Goal: Task Accomplishment & Management: Manage account settings

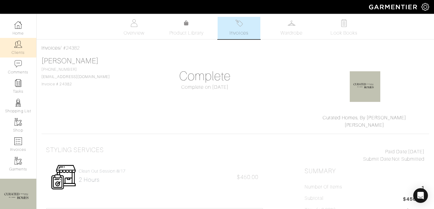
click at [20, 51] on link "Clients" at bounding box center [18, 47] width 36 height 19
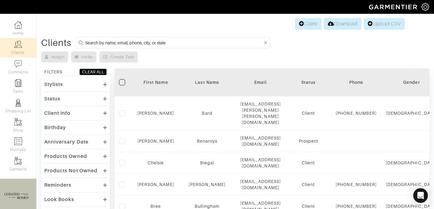
click at [174, 39] on input at bounding box center [174, 43] width 178 height 8
type input "samantha yardeni"
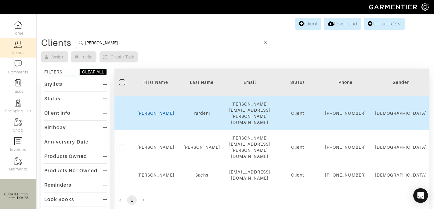
click at [157, 111] on link "Samantha" at bounding box center [155, 113] width 37 height 5
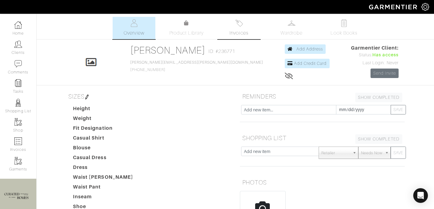
click at [242, 34] on span "Invoices" at bounding box center [239, 32] width 19 height 7
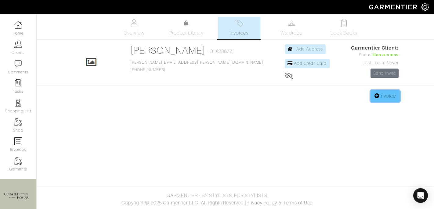
click at [376, 97] on icon at bounding box center [377, 95] width 5 height 5
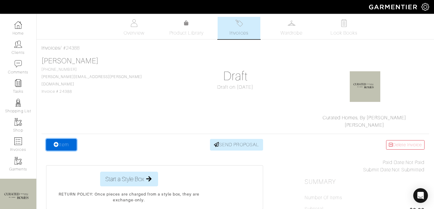
click at [68, 142] on link "Item" at bounding box center [61, 145] width 31 height 12
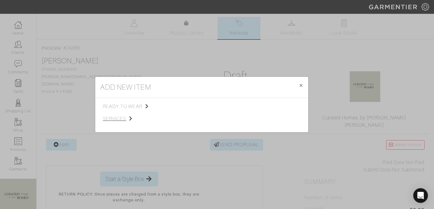
click at [118, 117] on span "services" at bounding box center [133, 118] width 61 height 7
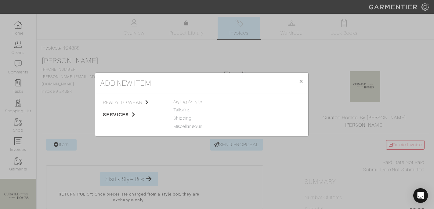
click at [183, 101] on span "Styling Service" at bounding box center [188, 101] width 30 height 5
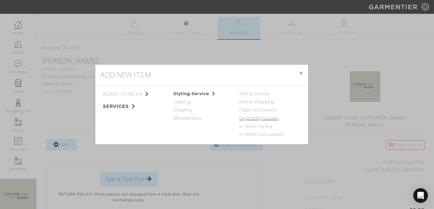
click at [255, 118] on link "Organizing Session" at bounding box center [259, 117] width 40 height 5
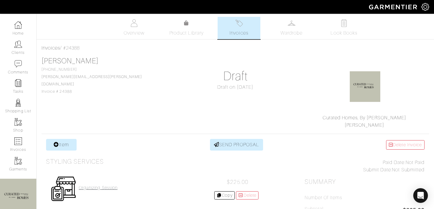
click at [98, 189] on h4 "Organizing Session" at bounding box center [98, 187] width 39 height 5
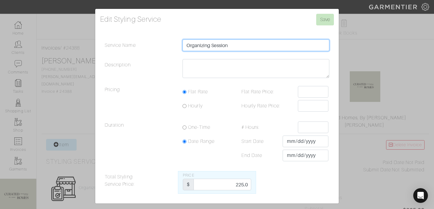
click at [241, 46] on input "Organizing Session" at bounding box center [256, 45] width 147 height 12
type input "Organizing Session kitchen august 13"
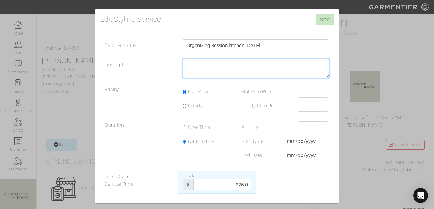
click at [220, 68] on textarea "Description" at bounding box center [256, 68] width 147 height 19
type textarea "2 hours"
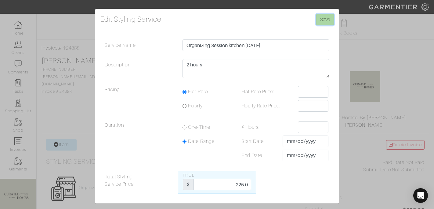
click at [320, 17] on input "Save" at bounding box center [325, 20] width 18 height 12
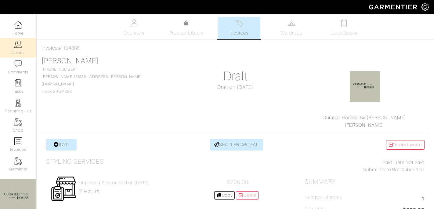
click at [14, 47] on img at bounding box center [18, 44] width 8 height 8
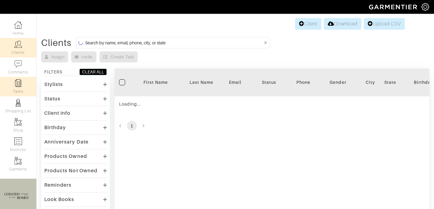
click at [15, 87] on link "Tasks" at bounding box center [18, 86] width 36 height 19
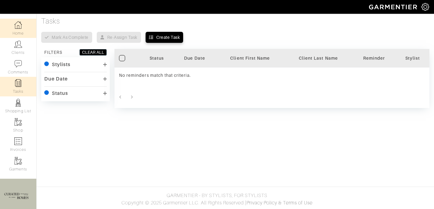
click at [20, 29] on link "Home" at bounding box center [18, 28] width 36 height 19
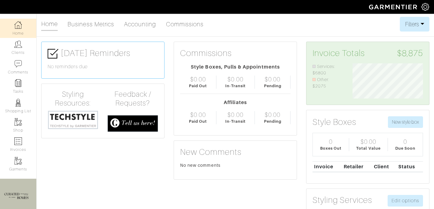
scroll to position [35, 80]
click at [96, 24] on link "Business Metrics" at bounding box center [90, 24] width 47 height 12
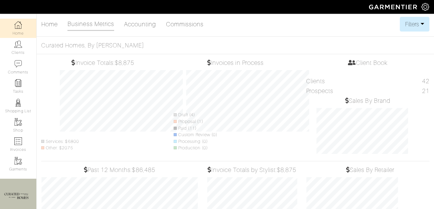
scroll to position [89, 99]
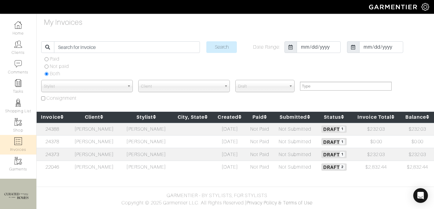
select select
click at [94, 166] on td "[PERSON_NAME]" at bounding box center [94, 166] width 52 height 13
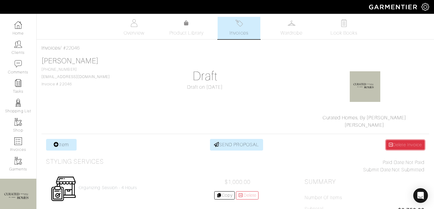
click at [412, 143] on link "Delete Invoice" at bounding box center [405, 144] width 38 height 9
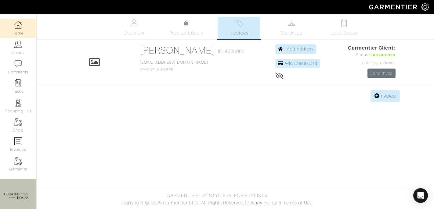
click at [9, 31] on link "Home" at bounding box center [18, 28] width 36 height 19
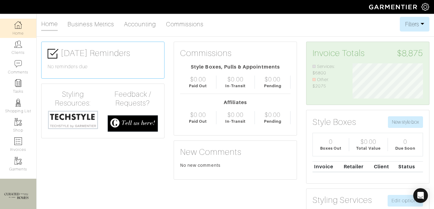
scroll to position [35, 80]
click at [84, 25] on link "Business Metrics" at bounding box center [90, 24] width 47 height 12
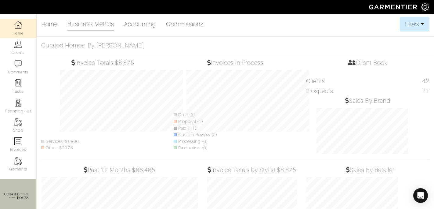
scroll to position [89, 99]
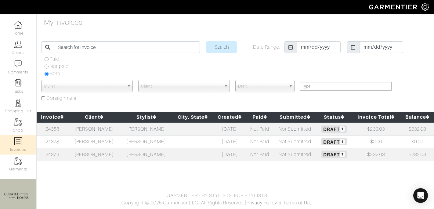
select select
click at [16, 28] on img at bounding box center [18, 25] width 8 height 8
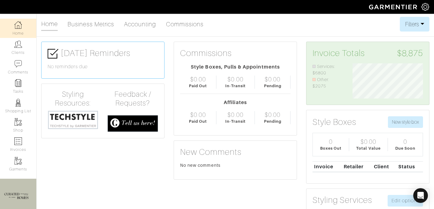
scroll to position [35, 80]
click at [89, 23] on link "Business Metrics" at bounding box center [90, 24] width 47 height 12
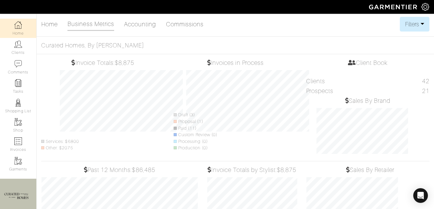
scroll to position [89, 99]
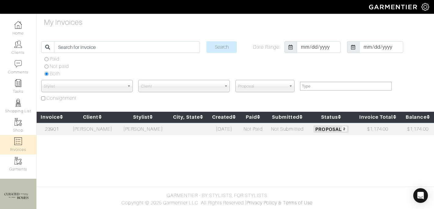
select select
click at [101, 128] on td "[PERSON_NAME]" at bounding box center [92, 128] width 51 height 13
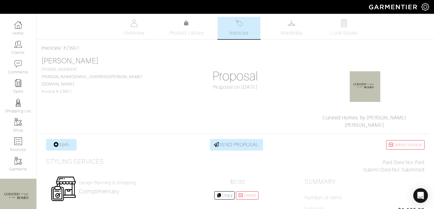
click at [247, 29] on span "Invoices" at bounding box center [239, 32] width 19 height 7
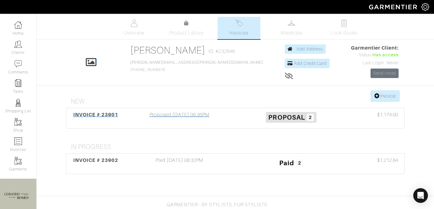
click at [158, 117] on div "Proposed [DATE] 06:36PM" at bounding box center [180, 118] width 112 height 14
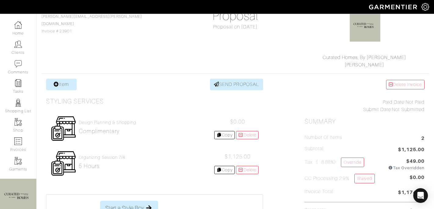
scroll to position [183, 0]
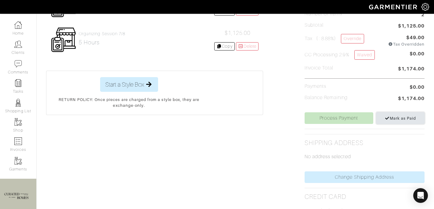
click at [399, 120] on span "Mark as Paid" at bounding box center [400, 118] width 31 height 5
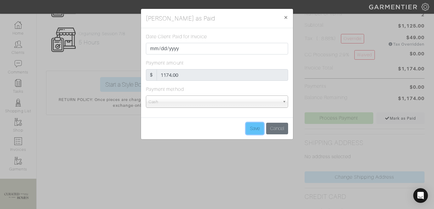
click at [254, 127] on input "Save" at bounding box center [255, 128] width 18 height 12
type input "Save"
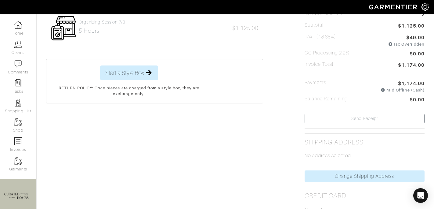
scroll to position [0, 0]
